Goal: Complete application form

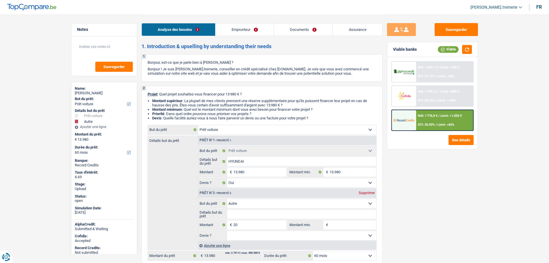
select select "car"
select select "other"
select select "60"
select select "car"
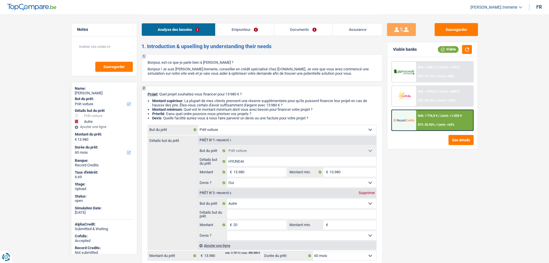
select select "car"
select select "yes"
select select "other"
select select "60"
select select "worker"
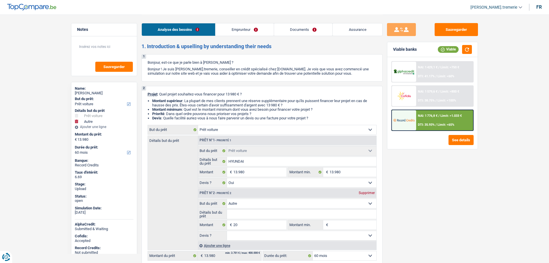
select select "netSalary"
select select "mealVouchers"
select select "rents"
select select "car"
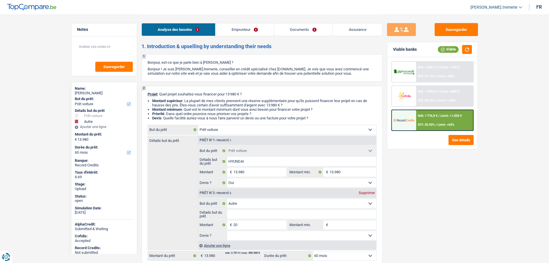
select select "yes"
select select "other"
select select "60"
click at [434, 120] on div "NAI: 1 776,8 € / Limit: >1.033 € DTI: 35.93% / Limit: <65%" at bounding box center [444, 120] width 57 height 20
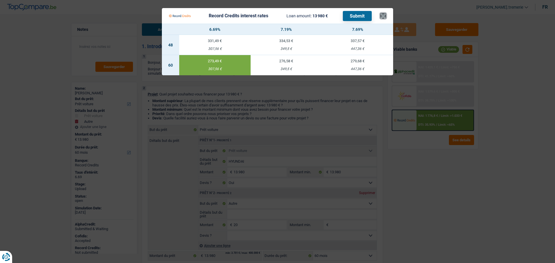
click at [384, 15] on button "×" at bounding box center [383, 16] width 6 height 6
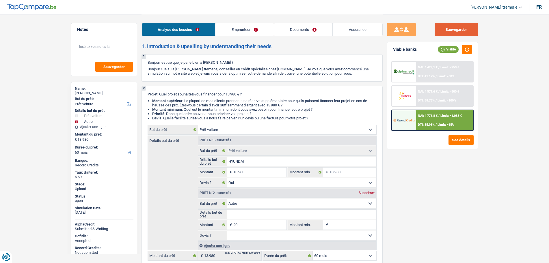
click at [451, 31] on button "Sauvegarder" at bounding box center [456, 29] width 43 height 13
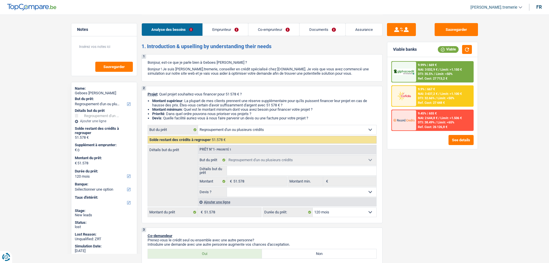
select select "refinancing"
select select "120"
select select "refinancing"
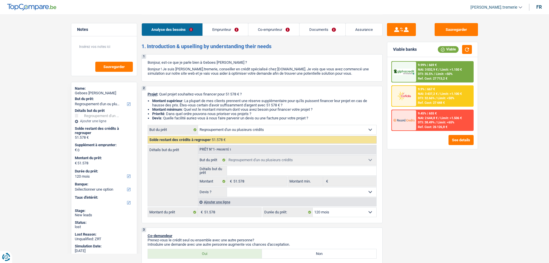
select select "120"
select select "worker"
select select "familyAllowances"
select select "netSalary"
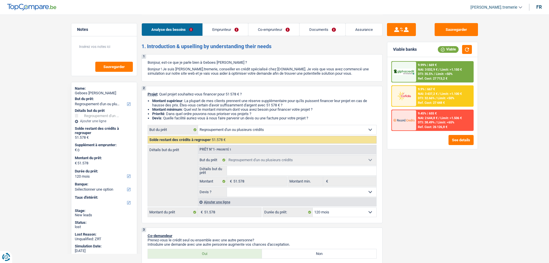
select select "netSalary"
select select "rents"
select select "creditConsolidation"
select select "120"
select select "cardOrCredit"
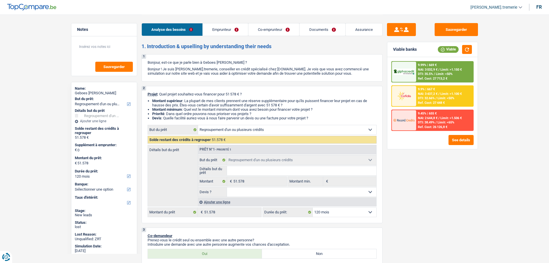
select select "refinancing"
select select "120"
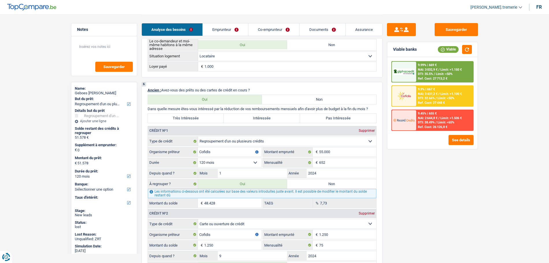
scroll to position [395, 0]
click at [236, 27] on link "Emprunteur" at bounding box center [225, 29] width 45 height 12
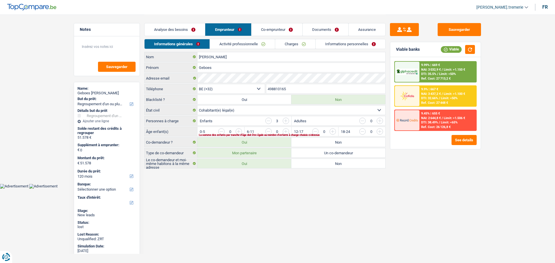
click at [250, 44] on link "Activité professionnelle" at bounding box center [242, 44] width 65 height 10
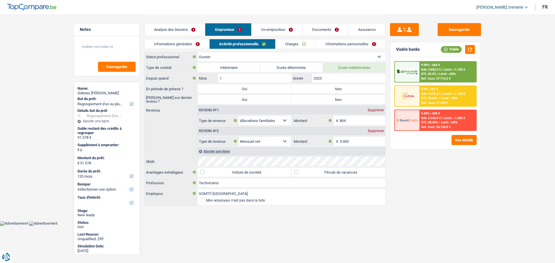
click at [288, 45] on link "Charges" at bounding box center [295, 44] width 40 height 10
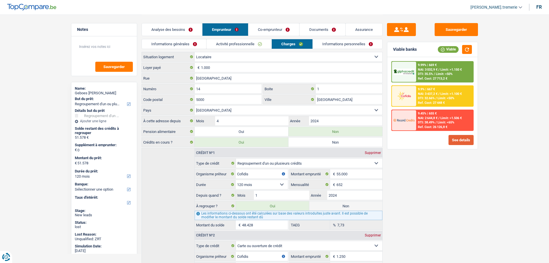
click at [450, 142] on button "See details" at bounding box center [461, 140] width 25 height 10
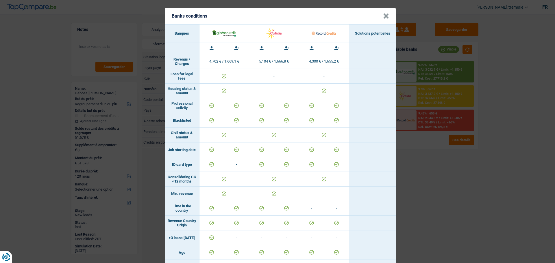
click at [383, 15] on button "×" at bounding box center [386, 16] width 6 height 6
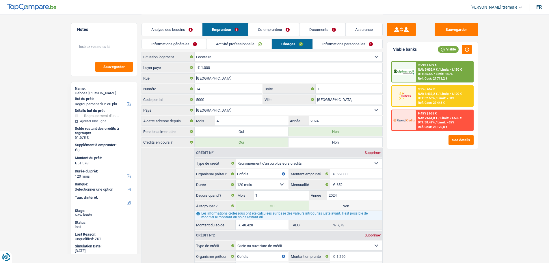
click at [279, 35] on link "Co-emprunteur" at bounding box center [273, 29] width 51 height 12
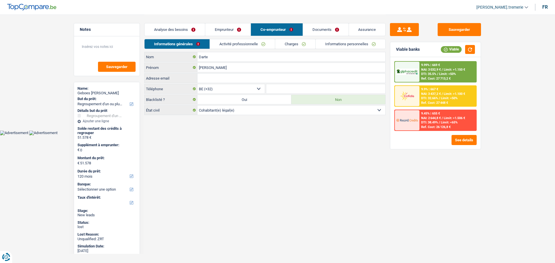
click at [255, 47] on link "Activité professionnelle" at bounding box center [242, 44] width 65 height 10
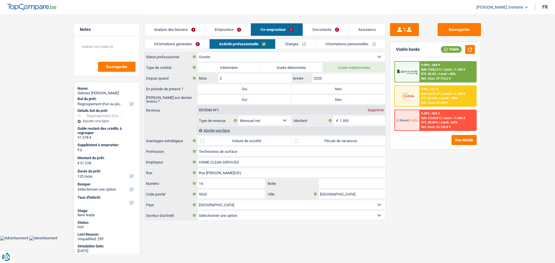
click at [285, 44] on link "Charges" at bounding box center [295, 44] width 40 height 10
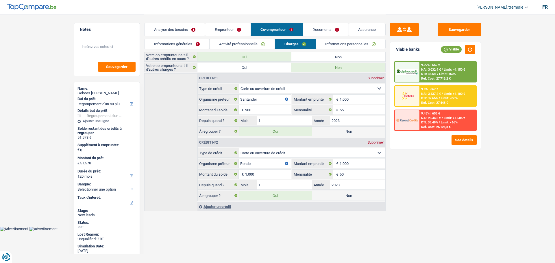
click at [329, 45] on link "Informations personnelles" at bounding box center [351, 44] width 70 height 10
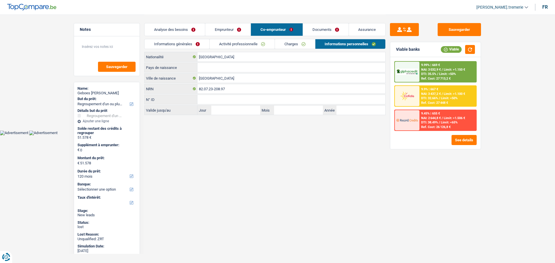
click at [322, 32] on link "Documents" at bounding box center [326, 29] width 46 height 12
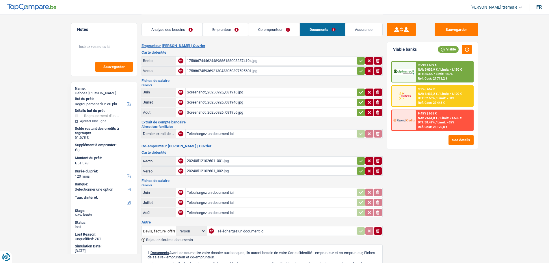
click at [252, 63] on div "17588674446244898861880082874194.jpg" at bounding box center [271, 61] width 168 height 9
click at [238, 72] on div "17588674593692130433050397595601.jpg" at bounding box center [271, 71] width 168 height 9
